Goal: Information Seeking & Learning: Get advice/opinions

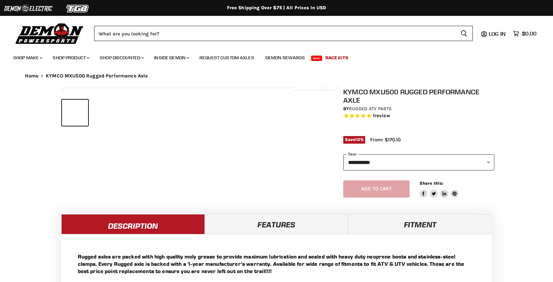
select select "******"
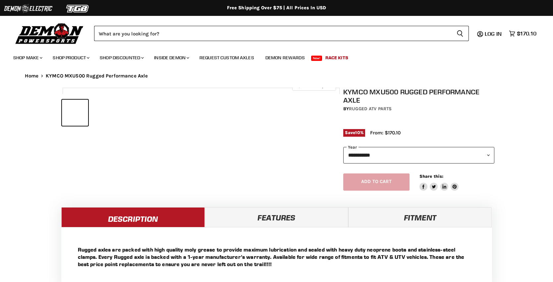
select select "******"
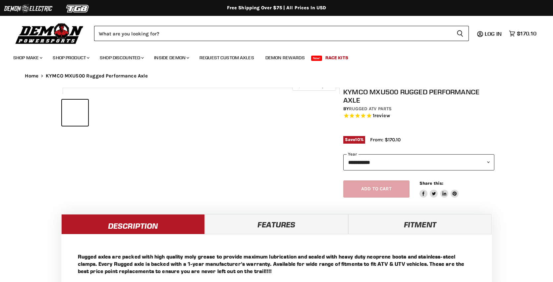
select select "******"
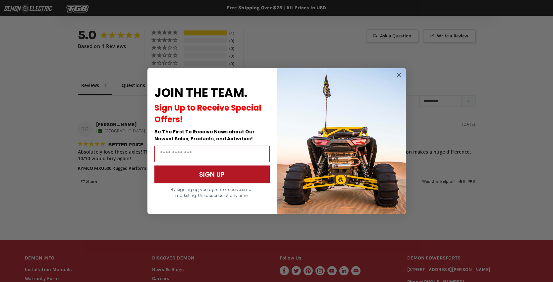
scroll to position [383, 0]
